Goal: Check status: Check status

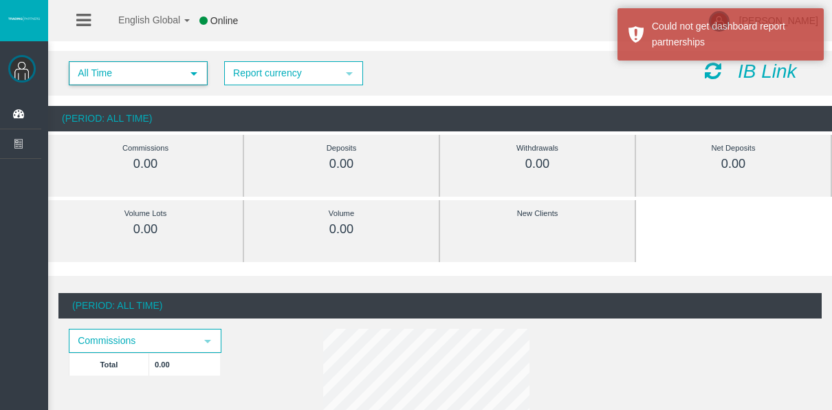
click at [80, 71] on span "All Time" at bounding box center [125, 73] width 111 height 21
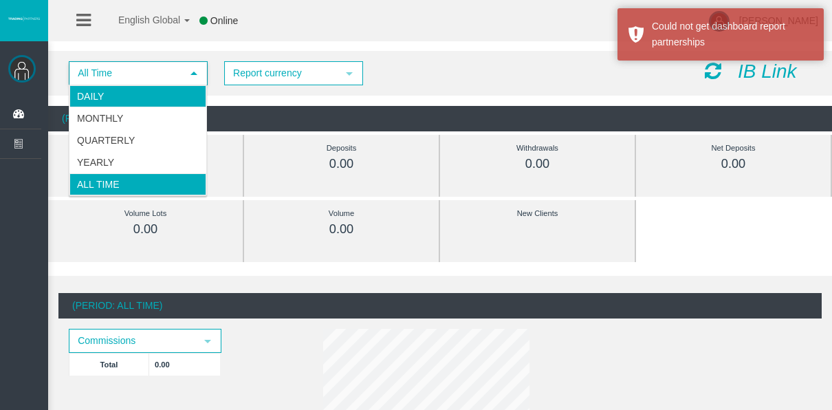
click at [115, 100] on li "Daily" at bounding box center [137, 96] width 137 height 22
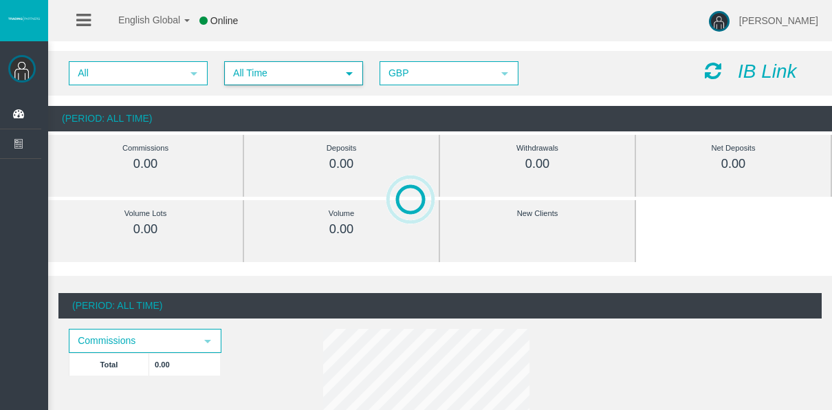
drag, startPoint x: 322, startPoint y: 71, endPoint x: 320, endPoint y: 78, distance: 7.2
click at [322, 74] on span "All Time" at bounding box center [280, 73] width 111 height 21
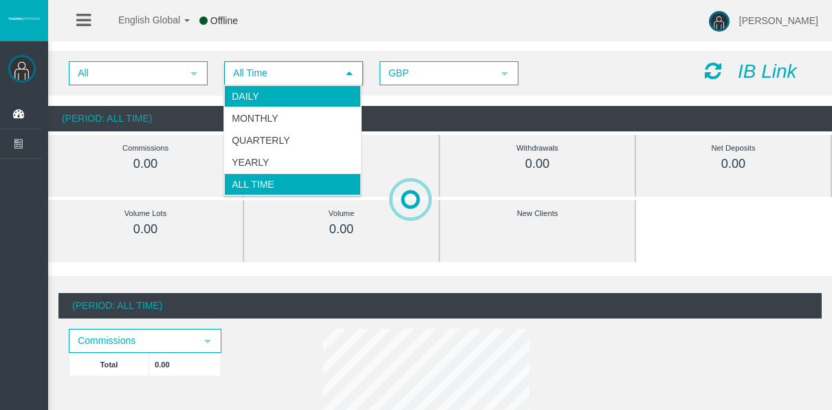
click at [311, 92] on li "Daily" at bounding box center [292, 96] width 137 height 22
